Goal: Find specific page/section: Find specific page/section

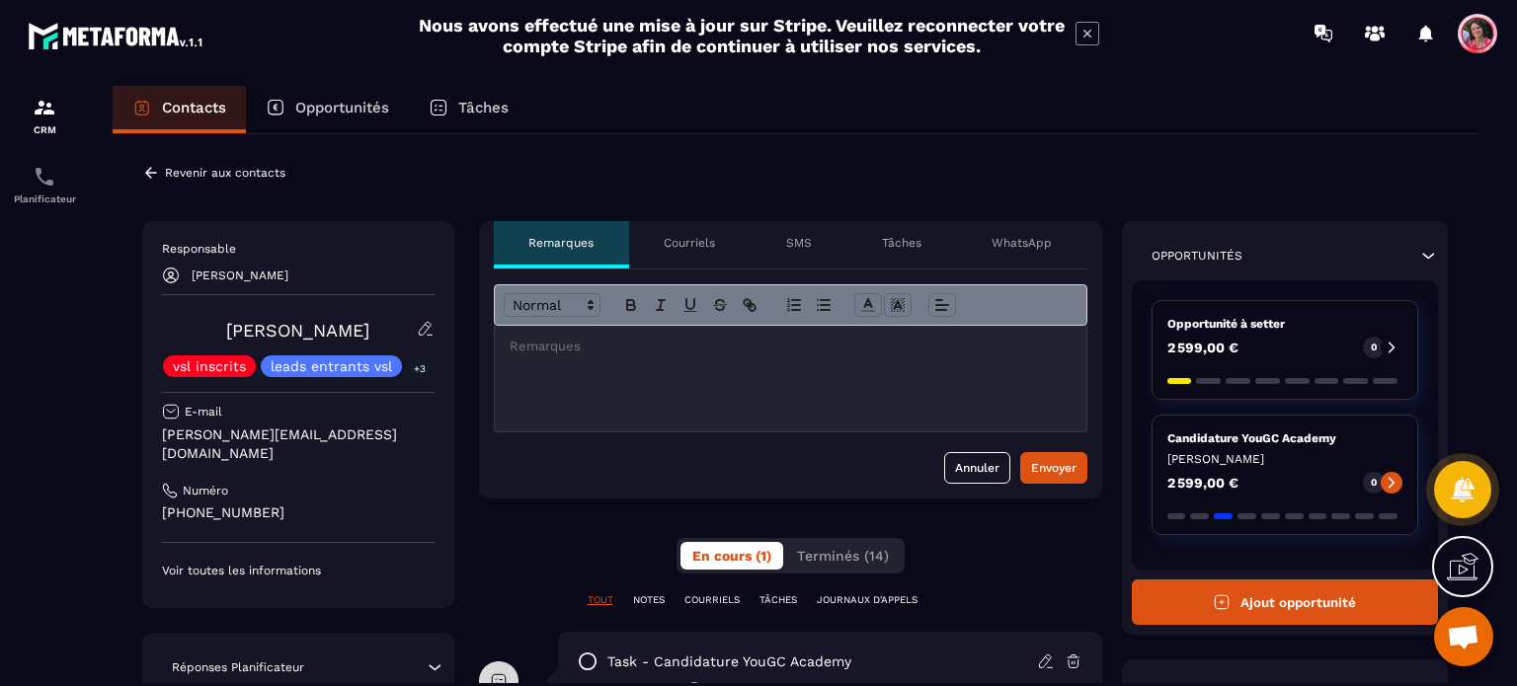
click at [171, 172] on p "Revenir aux contacts" at bounding box center [225, 173] width 120 height 14
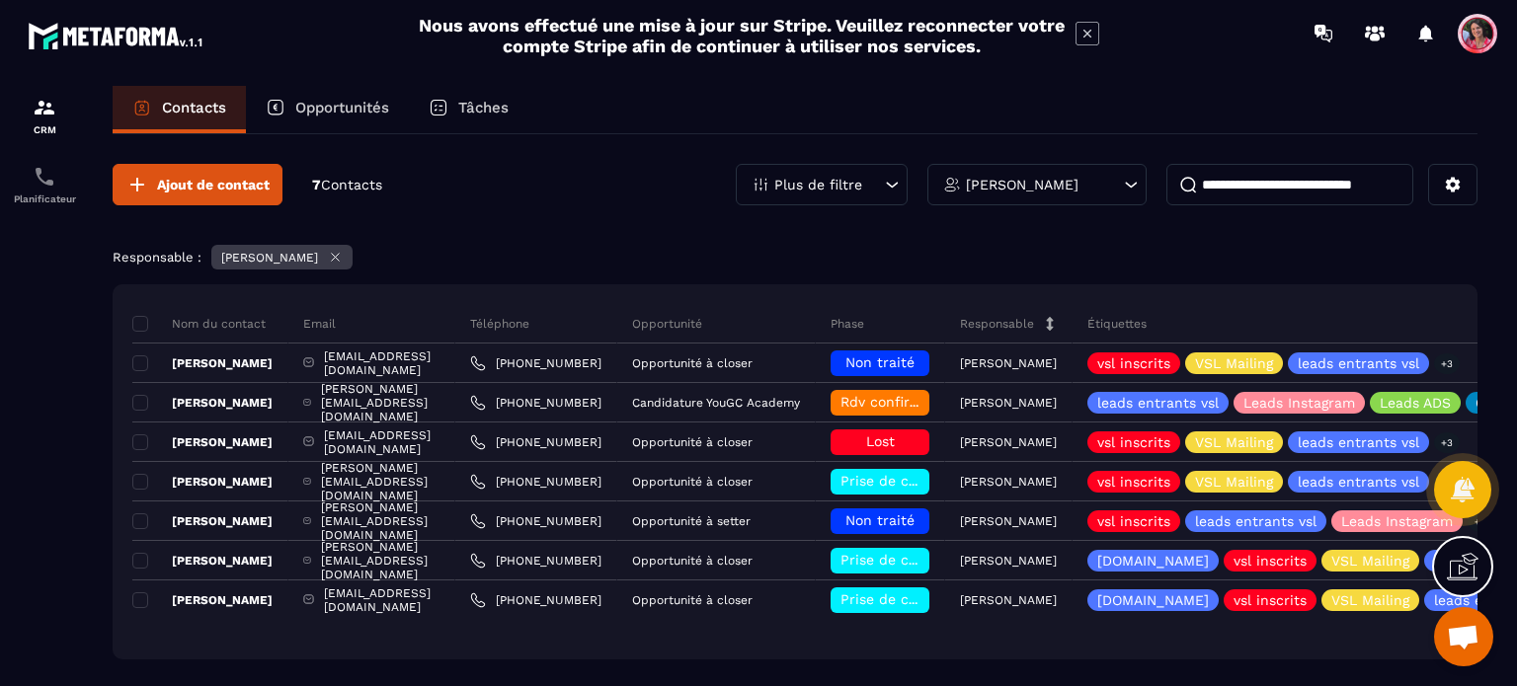
click at [325, 102] on p "Opportunités" at bounding box center [342, 108] width 94 height 18
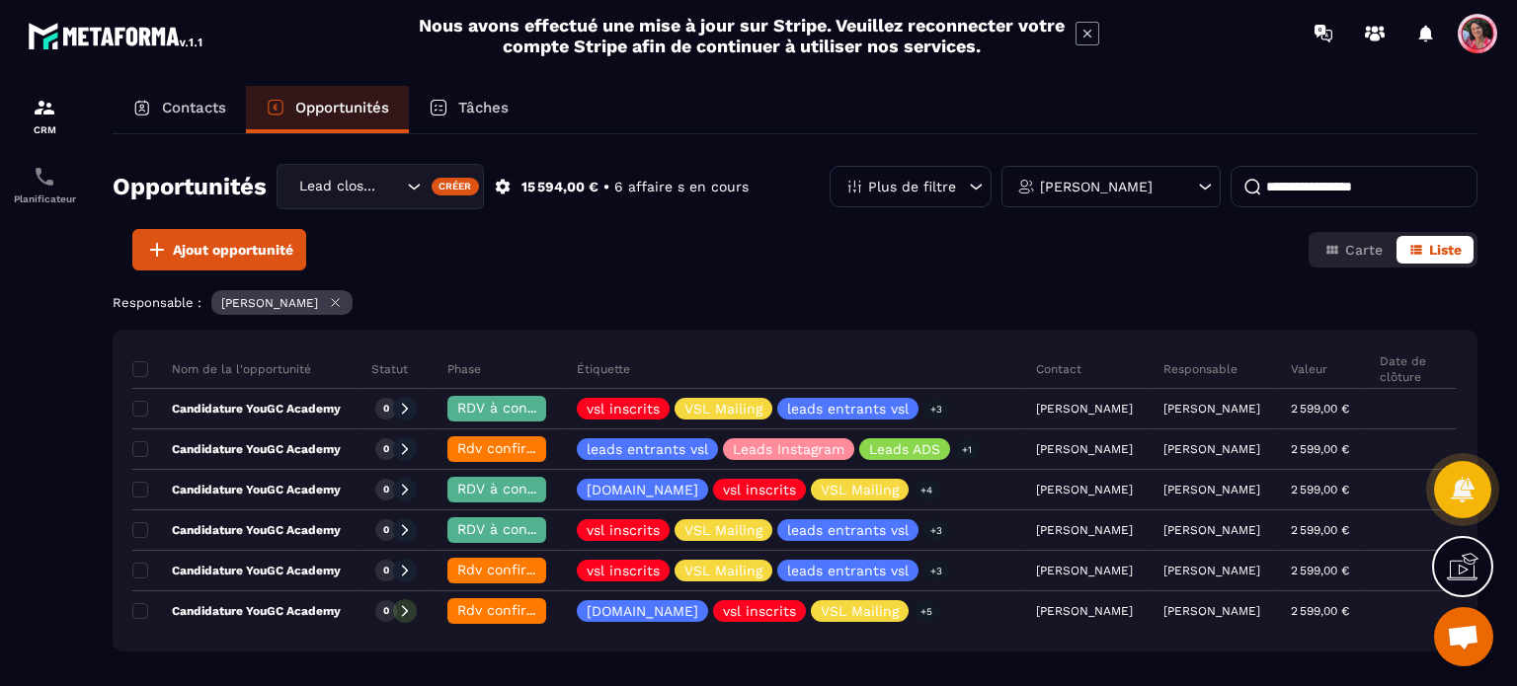
click at [196, 106] on p "Contacts" at bounding box center [194, 108] width 64 height 18
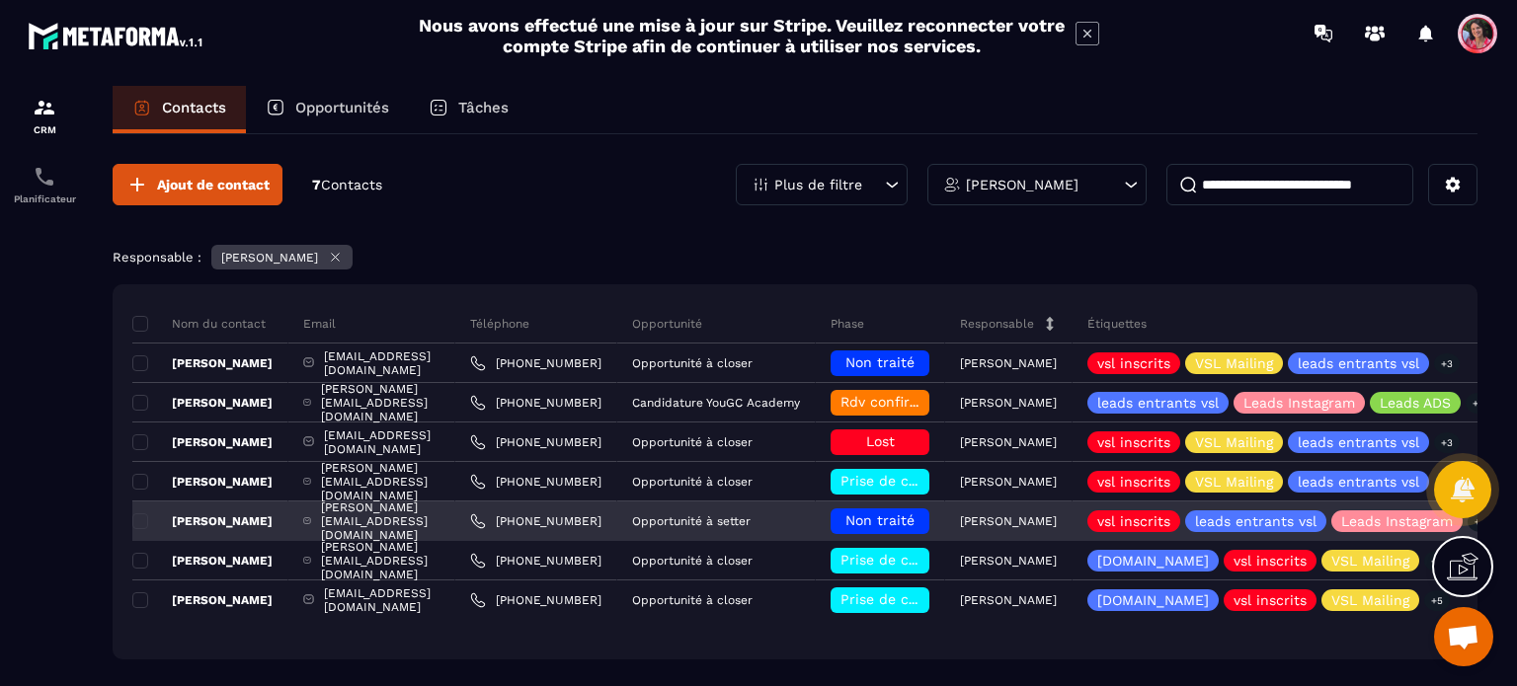
click at [440, 520] on div "[PERSON_NAME][EMAIL_ADDRESS][DOMAIN_NAME]" at bounding box center [371, 522] width 167 height 40
click at [247, 520] on p "[PERSON_NAME]" at bounding box center [202, 522] width 140 height 16
